Goal: Task Accomplishment & Management: Manage account settings

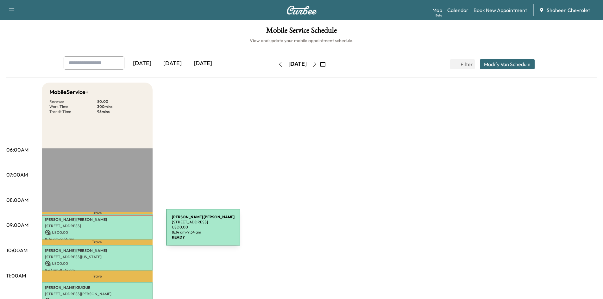
click at [117, 230] on p "USD 0.00" at bounding box center [97, 233] width 104 height 6
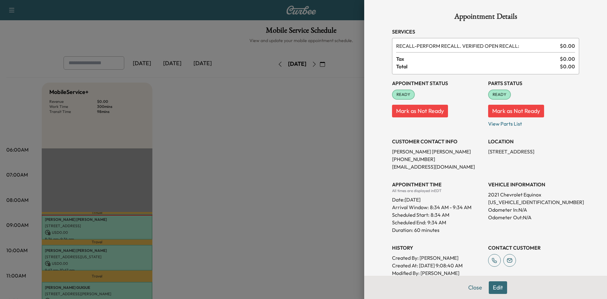
click at [338, 166] on div at bounding box center [303, 149] width 607 height 299
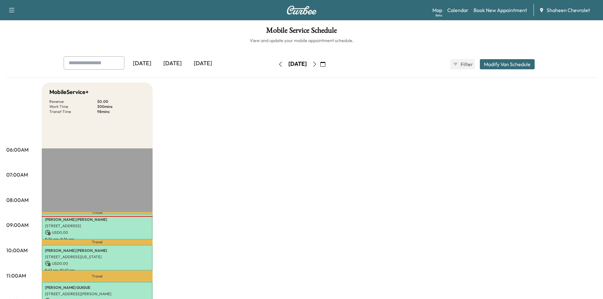
click at [317, 64] on icon "button" at bounding box center [314, 64] width 5 height 5
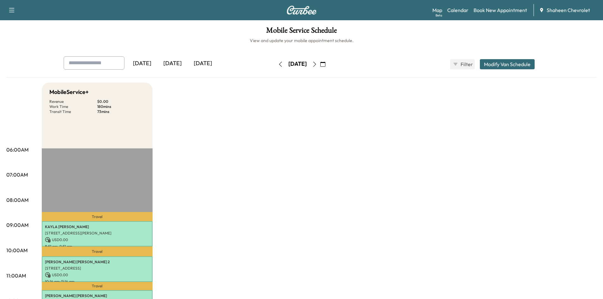
click at [278, 64] on icon "button" at bounding box center [280, 64] width 5 height 5
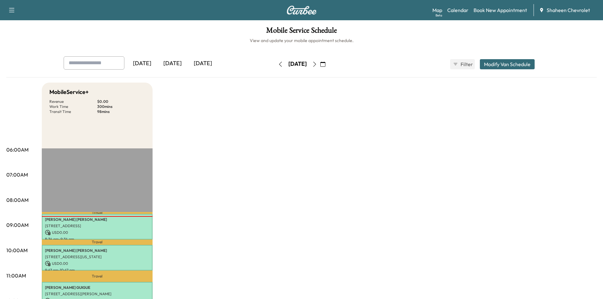
click at [320, 61] on button "button" at bounding box center [314, 64] width 11 height 10
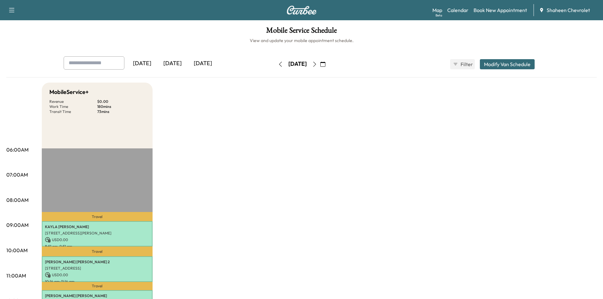
click at [317, 65] on icon "button" at bounding box center [314, 64] width 5 height 5
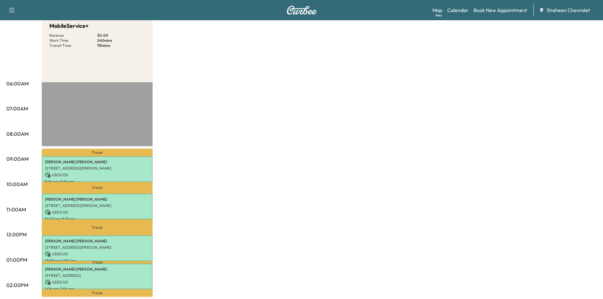
scroll to position [32, 0]
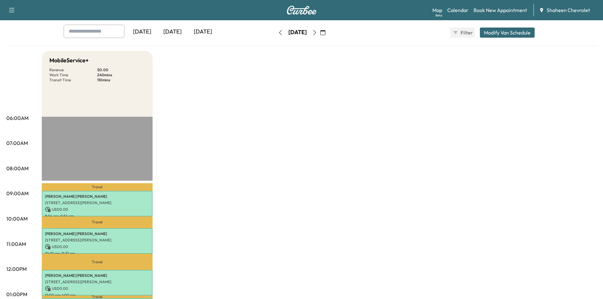
click at [278, 33] on icon "button" at bounding box center [280, 32] width 5 height 5
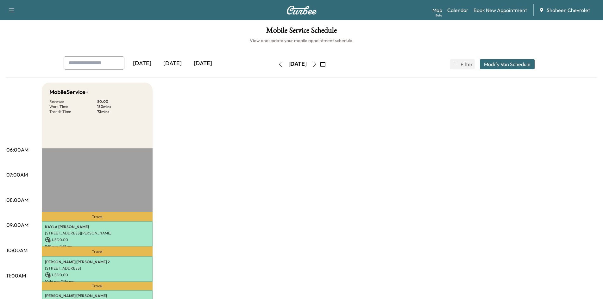
click at [320, 64] on button "button" at bounding box center [314, 64] width 11 height 10
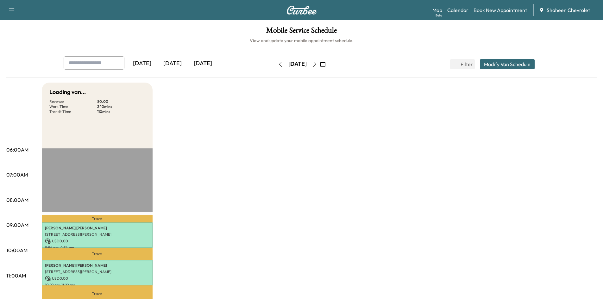
click at [328, 64] on button "button" at bounding box center [322, 64] width 11 height 10
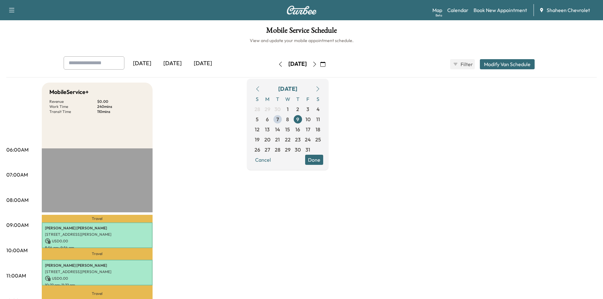
click at [328, 64] on button "button" at bounding box center [322, 64] width 11 height 10
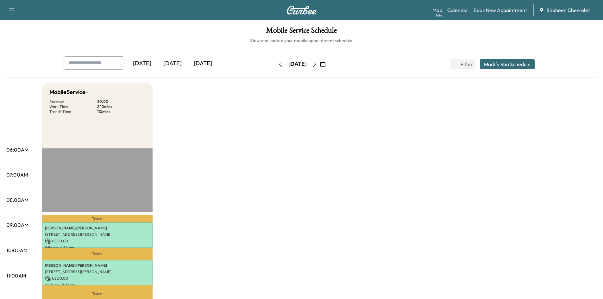
click at [317, 64] on icon "button" at bounding box center [314, 64] width 5 height 5
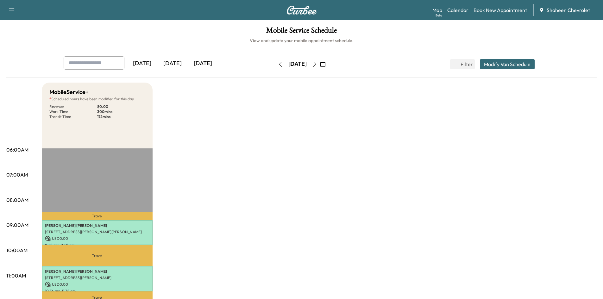
click at [275, 61] on button "button" at bounding box center [280, 64] width 11 height 10
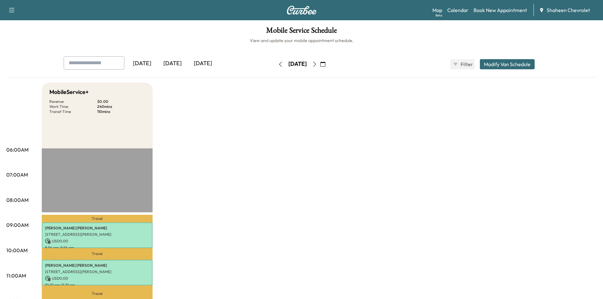
click at [275, 67] on button "button" at bounding box center [280, 64] width 11 height 10
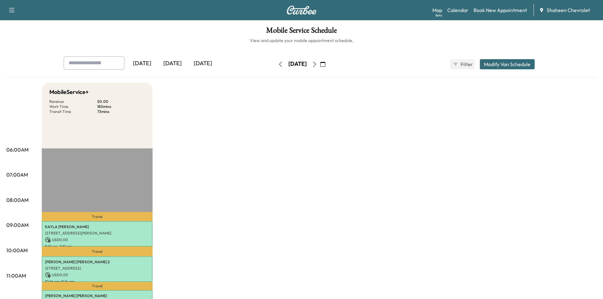
click at [275, 65] on button "button" at bounding box center [280, 64] width 11 height 10
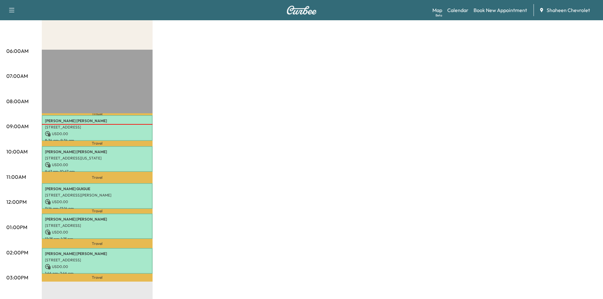
scroll to position [158, 0]
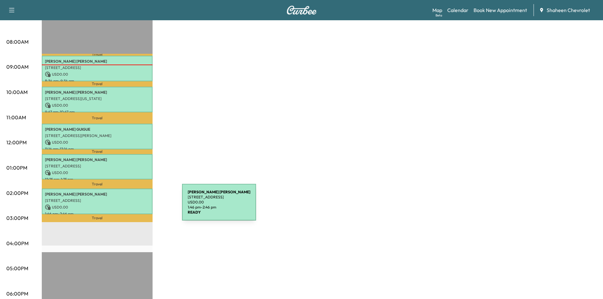
click at [134, 206] on p "USD 0.00" at bounding box center [97, 207] width 104 height 6
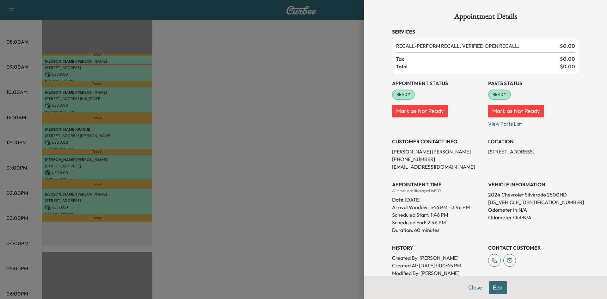
click at [324, 87] on div at bounding box center [303, 149] width 607 height 299
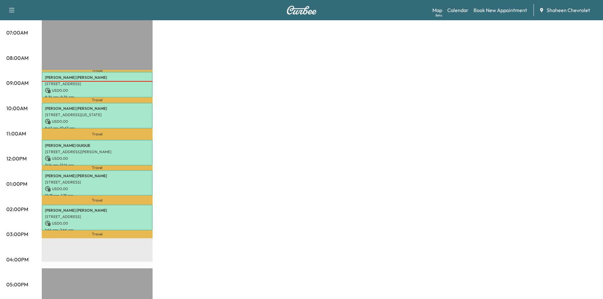
scroll to position [127, 0]
